Goal: Task Accomplishment & Management: Complete application form

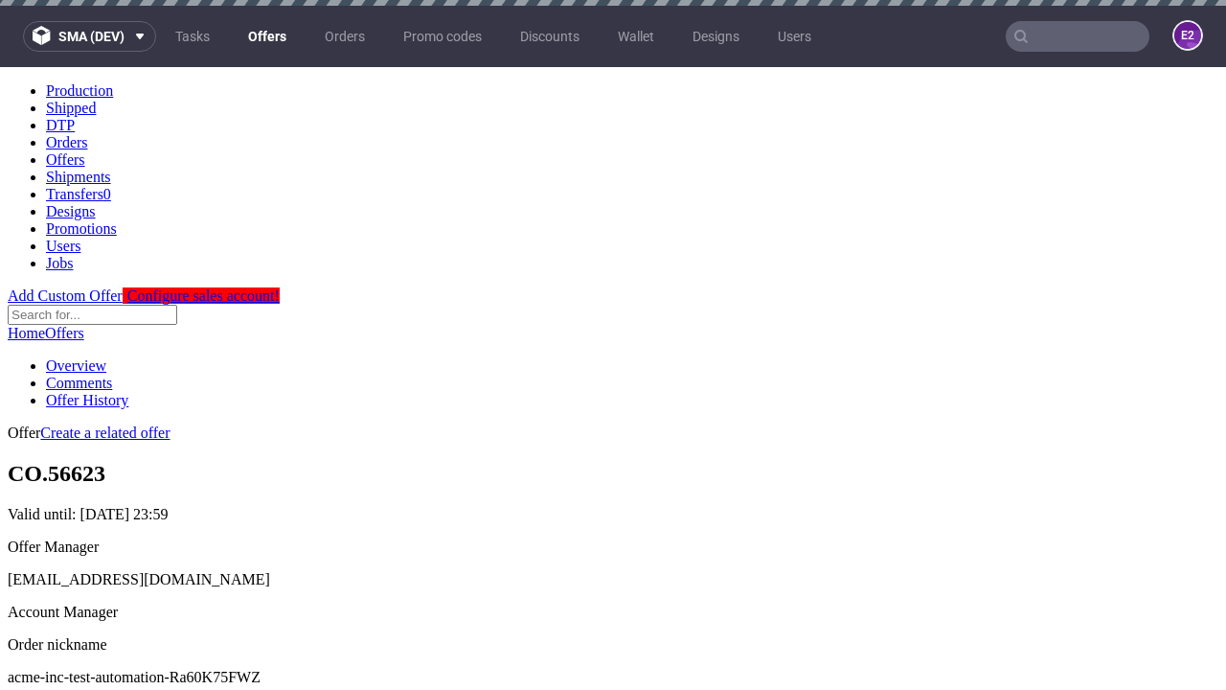
scroll to position [190, 0]
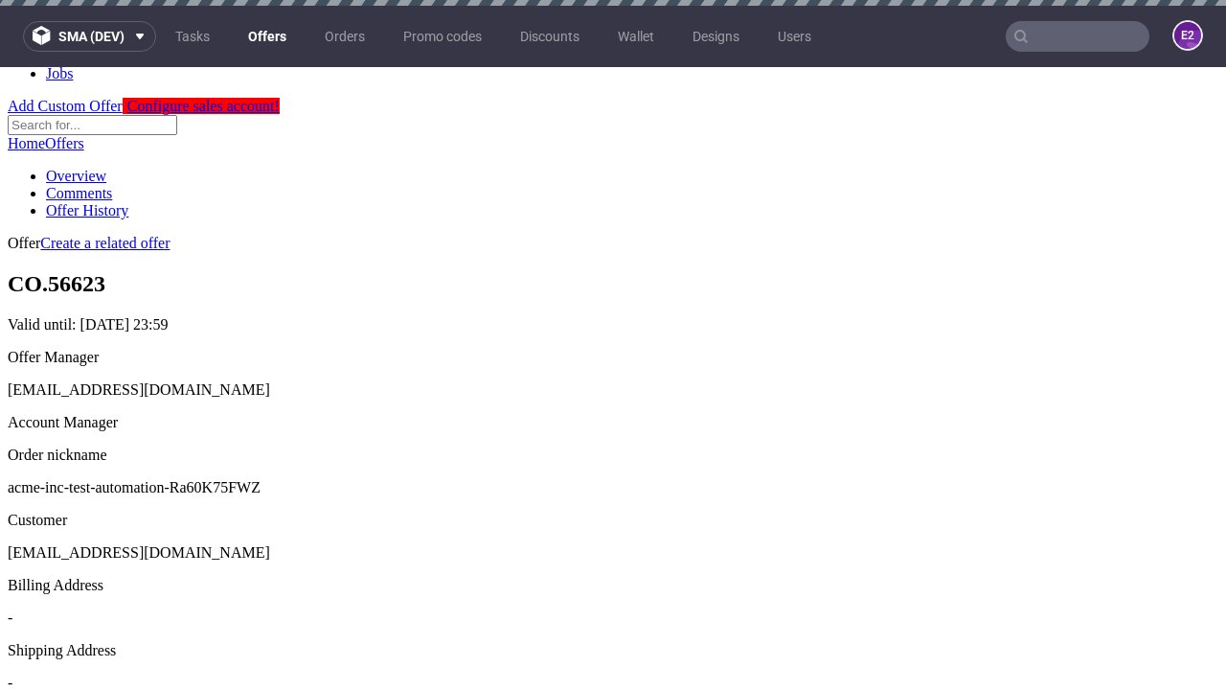
scroll to position [6, 0]
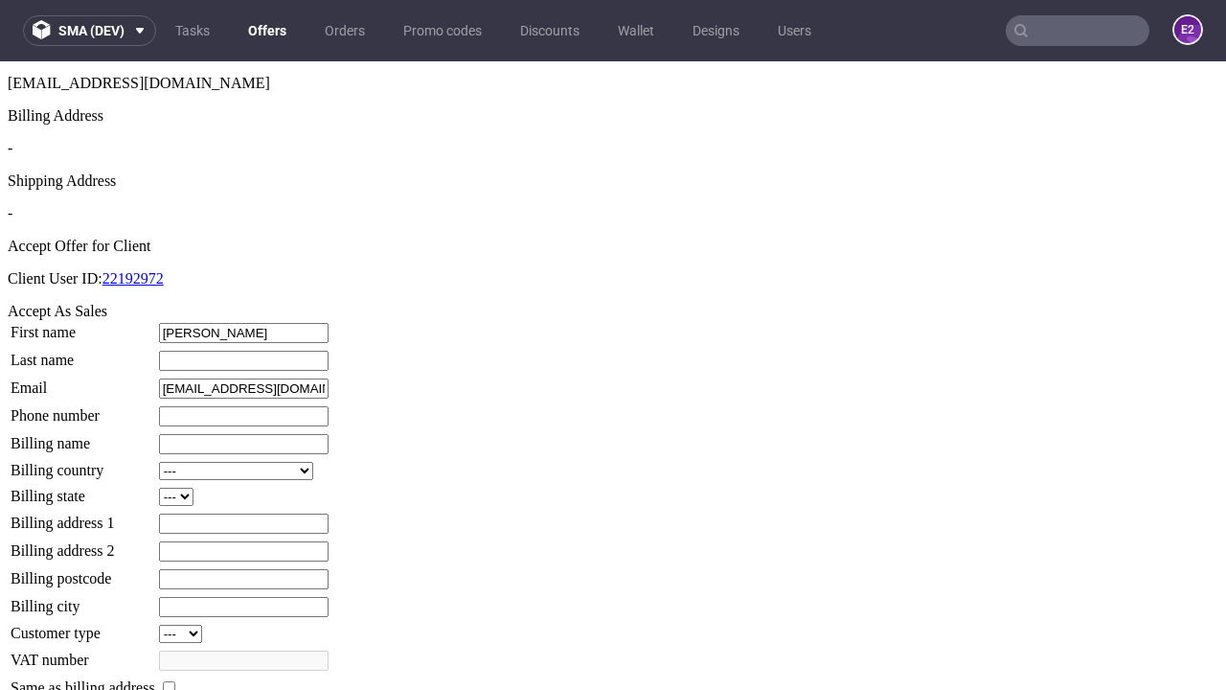
type input "Danika"
type input "Schultz"
type input "1509813888"
type input "Guido64"
select select "13"
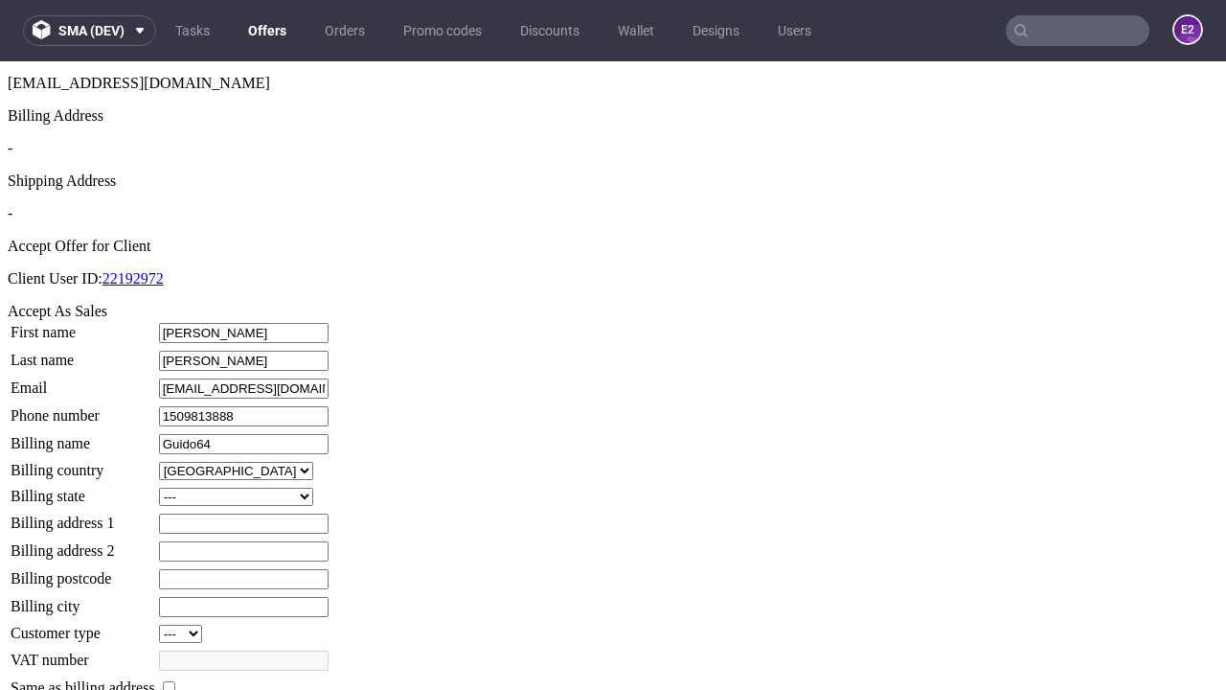
select select "132"
type input "Guido64"
type input "779 Bogisich Avenue"
type input "VL8 1IK"
type input "Robel-on-Schultz"
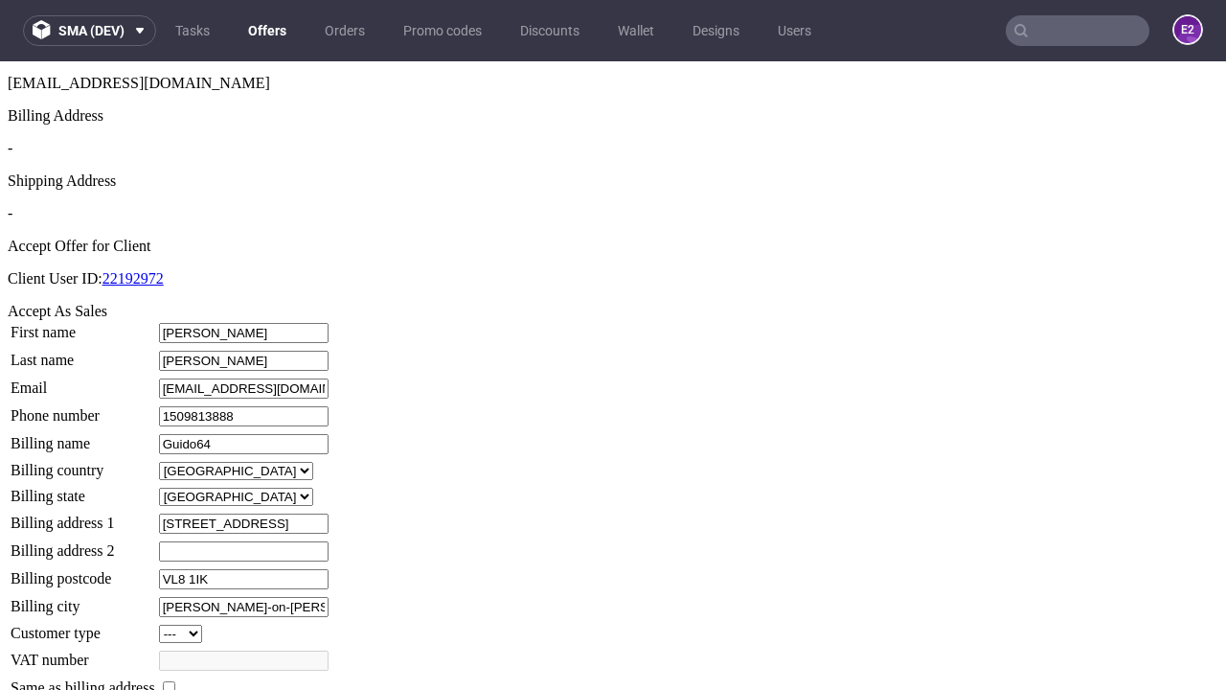
click at [175, 681] on input "checkbox" at bounding box center [169, 687] width 12 height 12
checkbox input "true"
type input "Guido64"
select select "13"
type input "779 Bogisich Avenue"
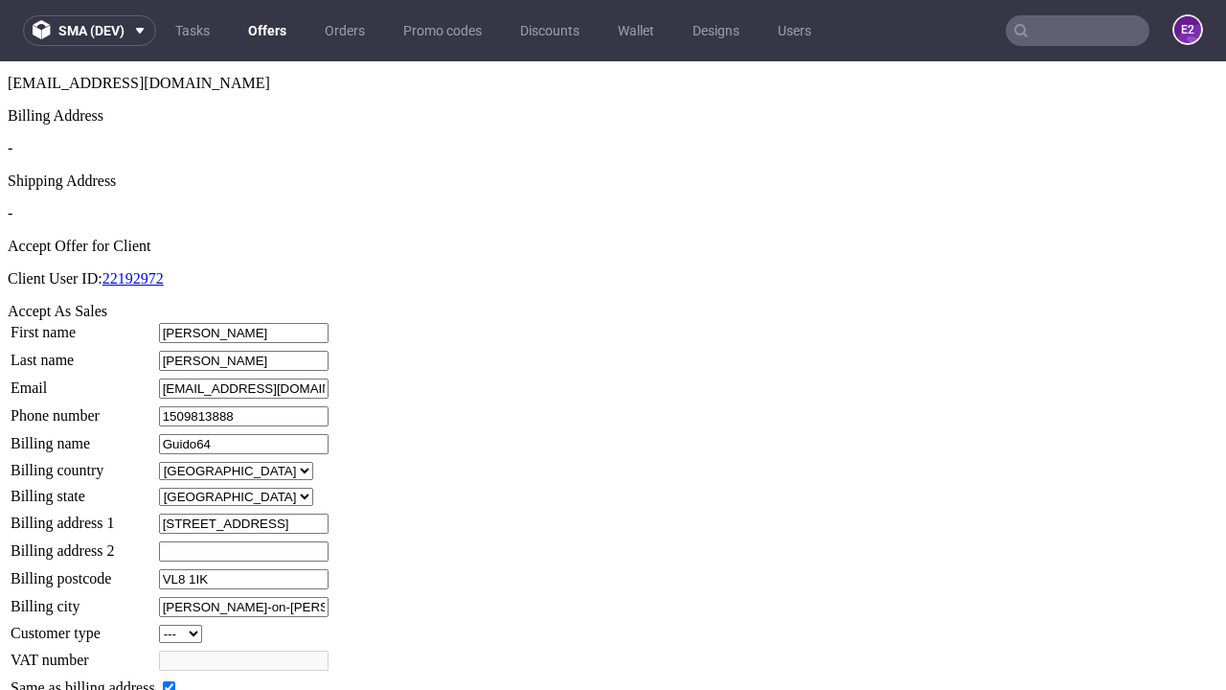
type input "VL8 1IK"
type input "Robel-on-Schultz"
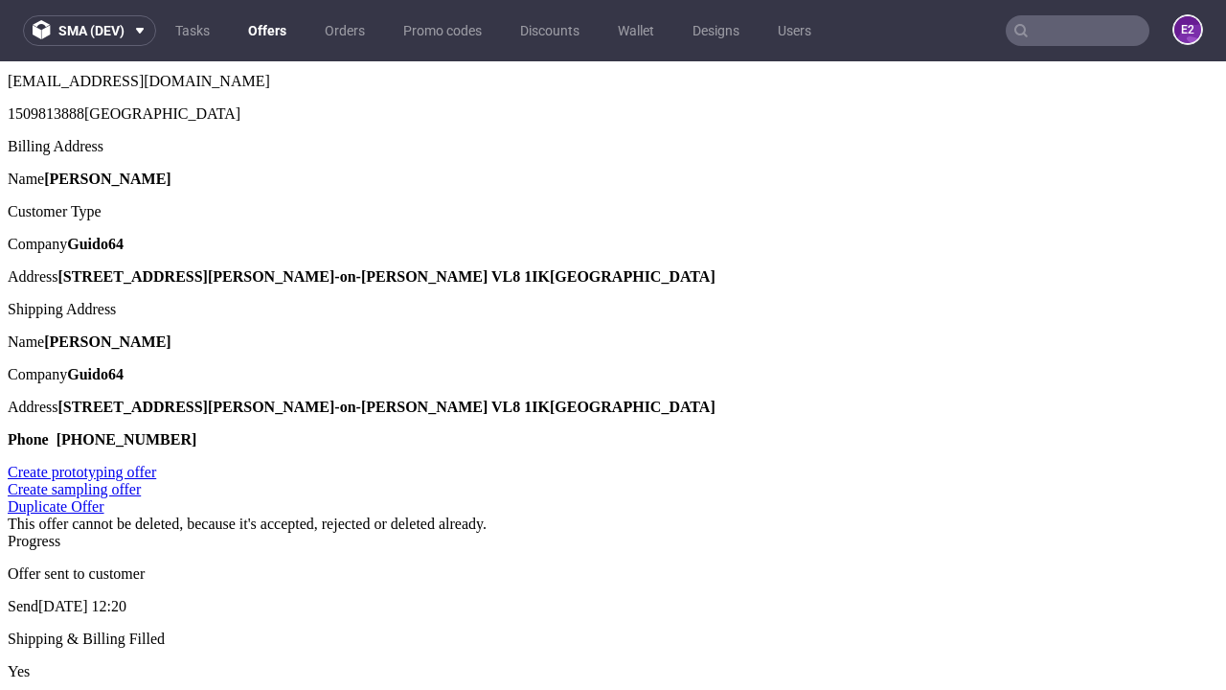
scroll to position [0, 0]
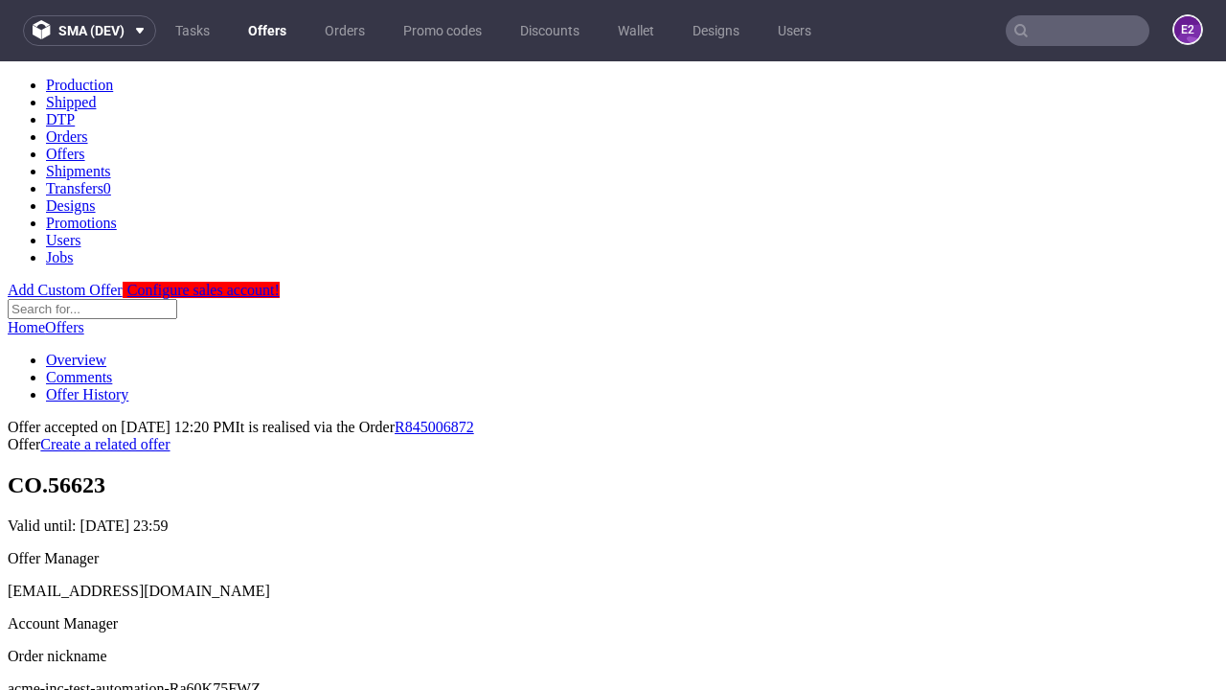
type input "[DATE]"
select select "12214305"
type input "In progress..."
